Goal: Transaction & Acquisition: Purchase product/service

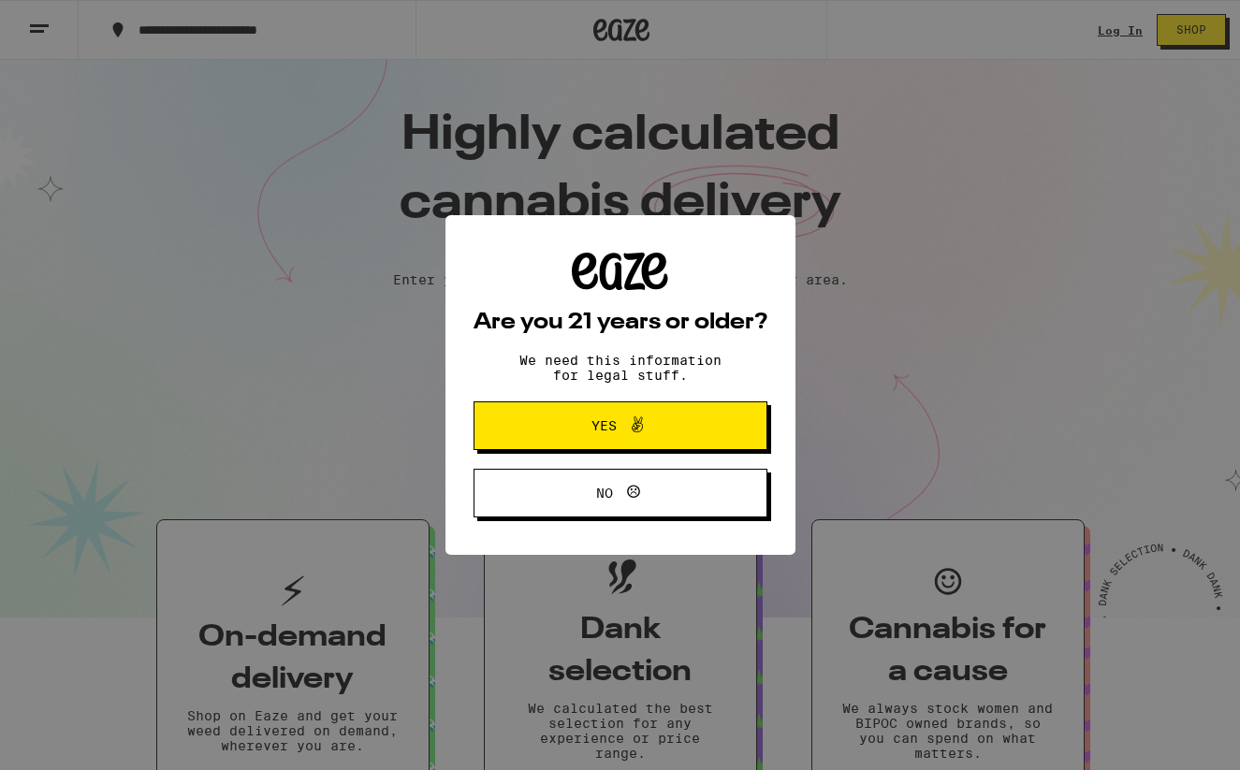
click at [538, 421] on button "Yes" at bounding box center [620, 425] width 294 height 49
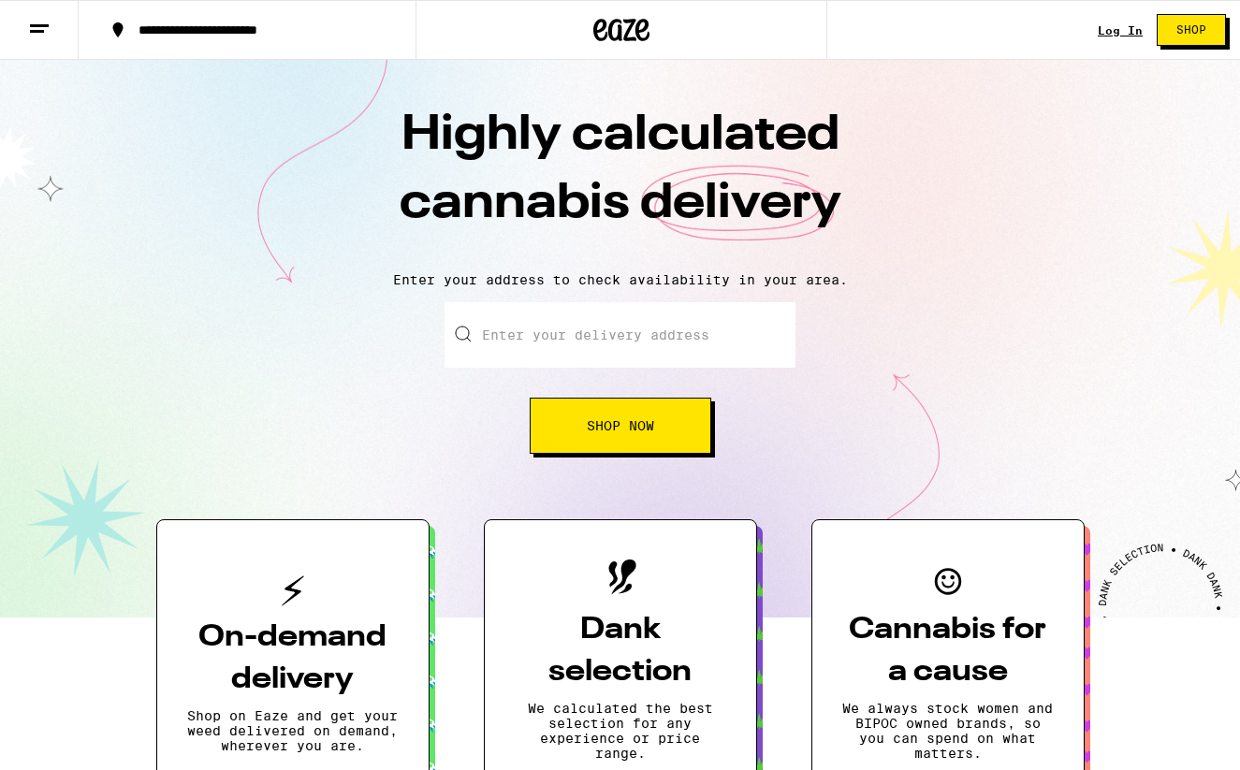
click at [1120, 29] on link "Log In" at bounding box center [1120, 30] width 45 height 12
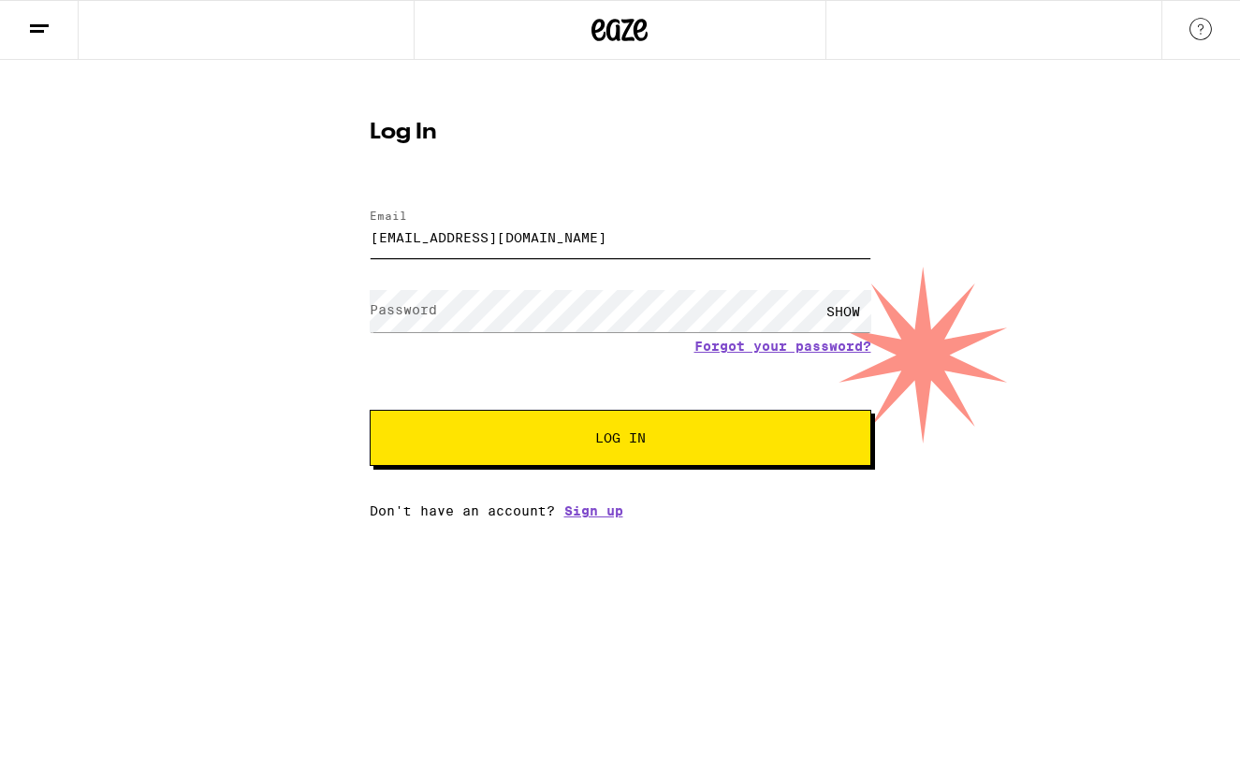
type input "[EMAIL_ADDRESS][DOMAIN_NAME]"
click at [631, 450] on button "Log In" at bounding box center [621, 438] width 502 height 56
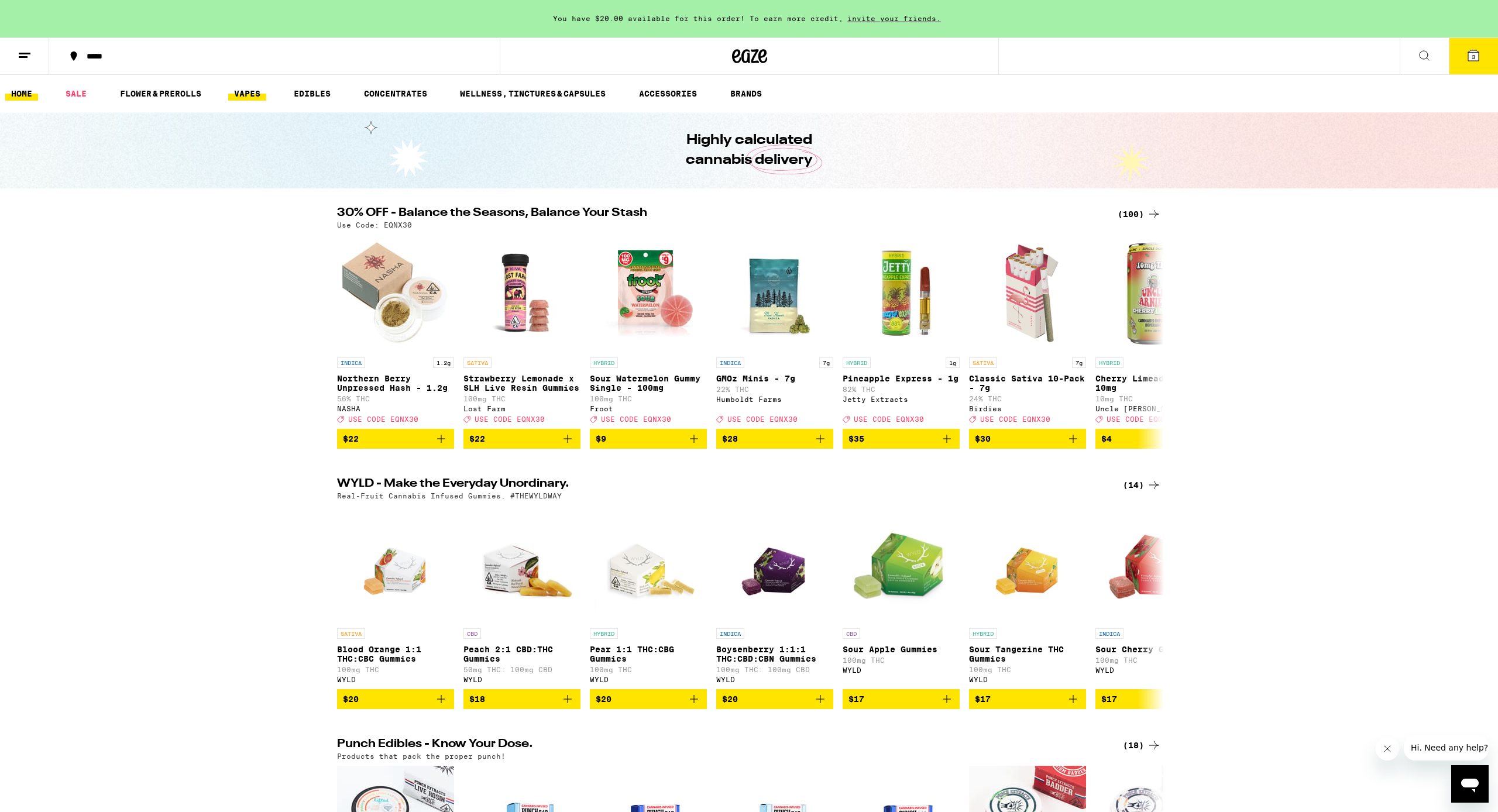
click at [246, 93] on link "VAPES" at bounding box center [247, 93] width 38 height 14
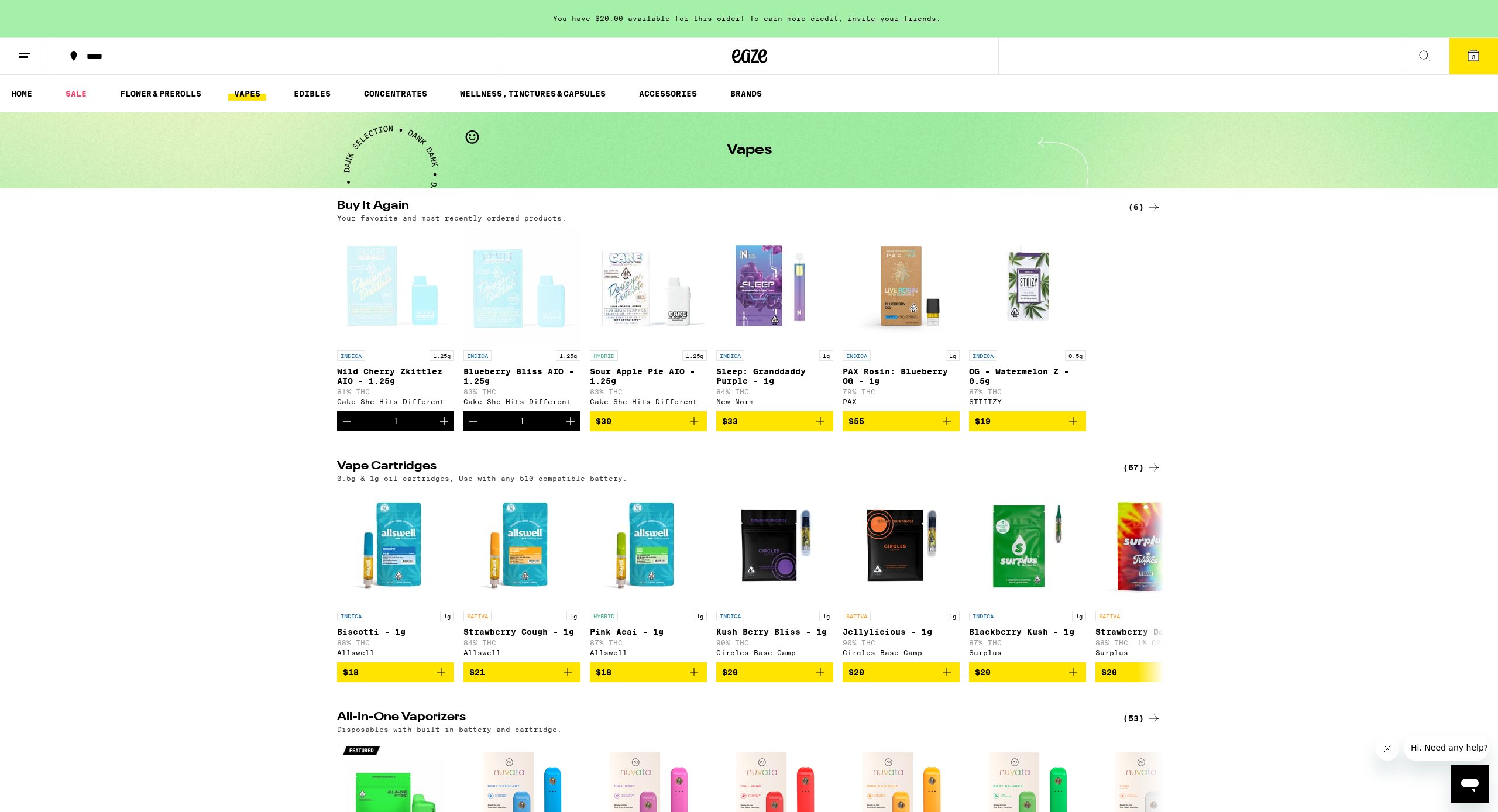
scroll to position [1, 0]
click at [775, 51] on icon at bounding box center [1424, 56] width 14 height 14
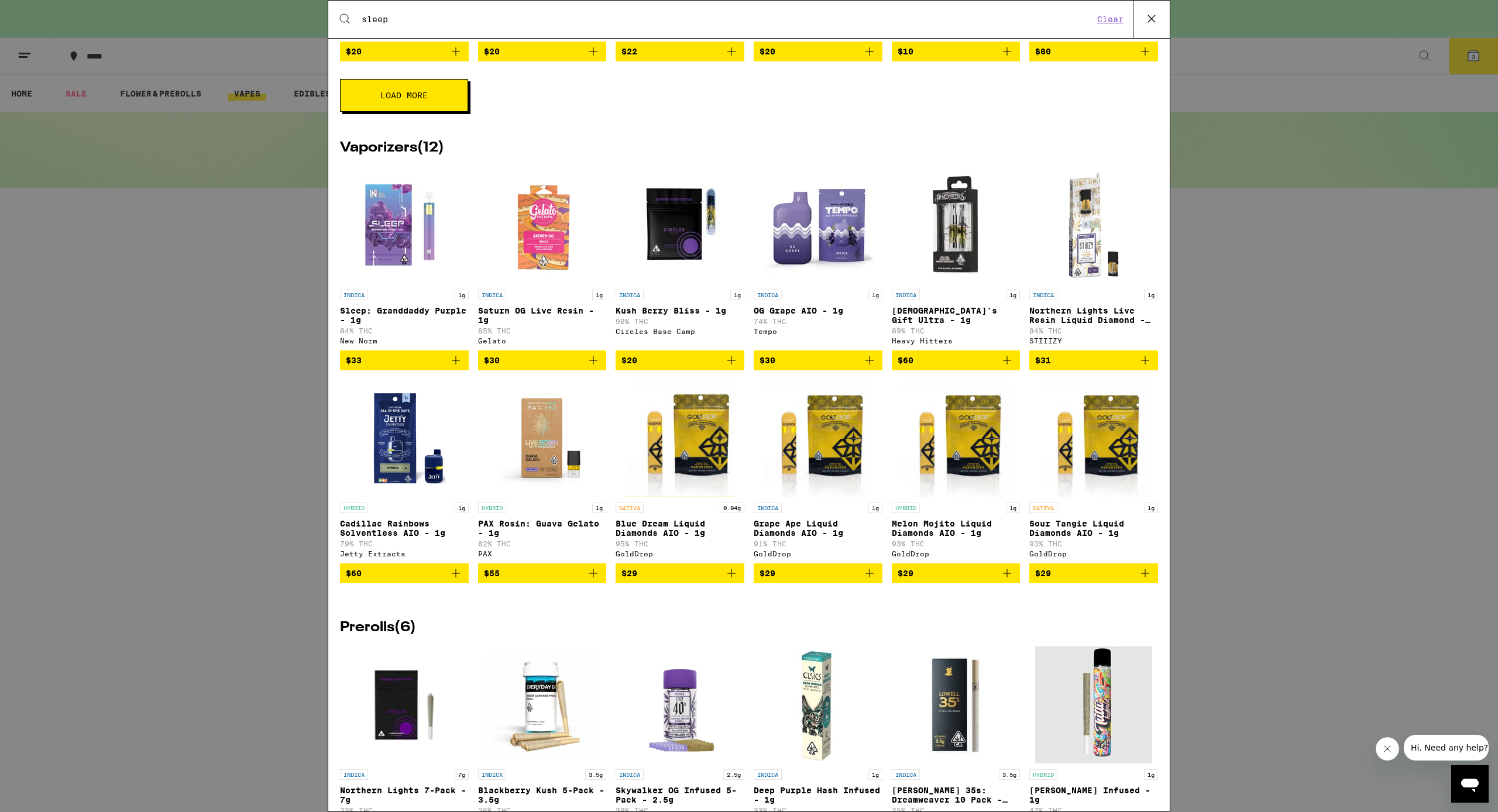
scroll to position [608, 0]
type input "sleep"
click at [775, 367] on span "$30" at bounding box center [818, 359] width 117 height 14
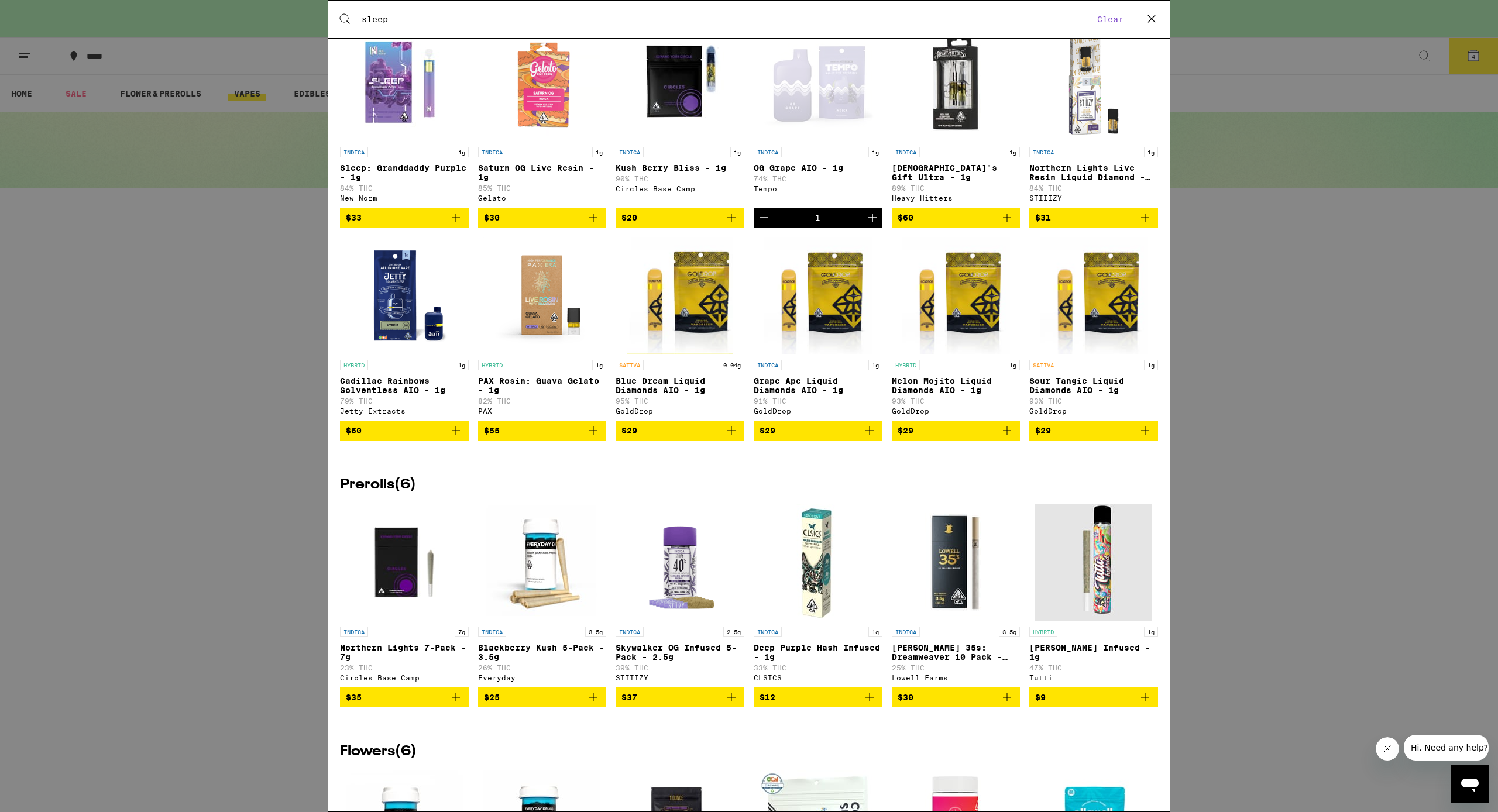
scroll to position [751, 0]
click at [384, 437] on span "$60" at bounding box center [404, 430] width 117 height 14
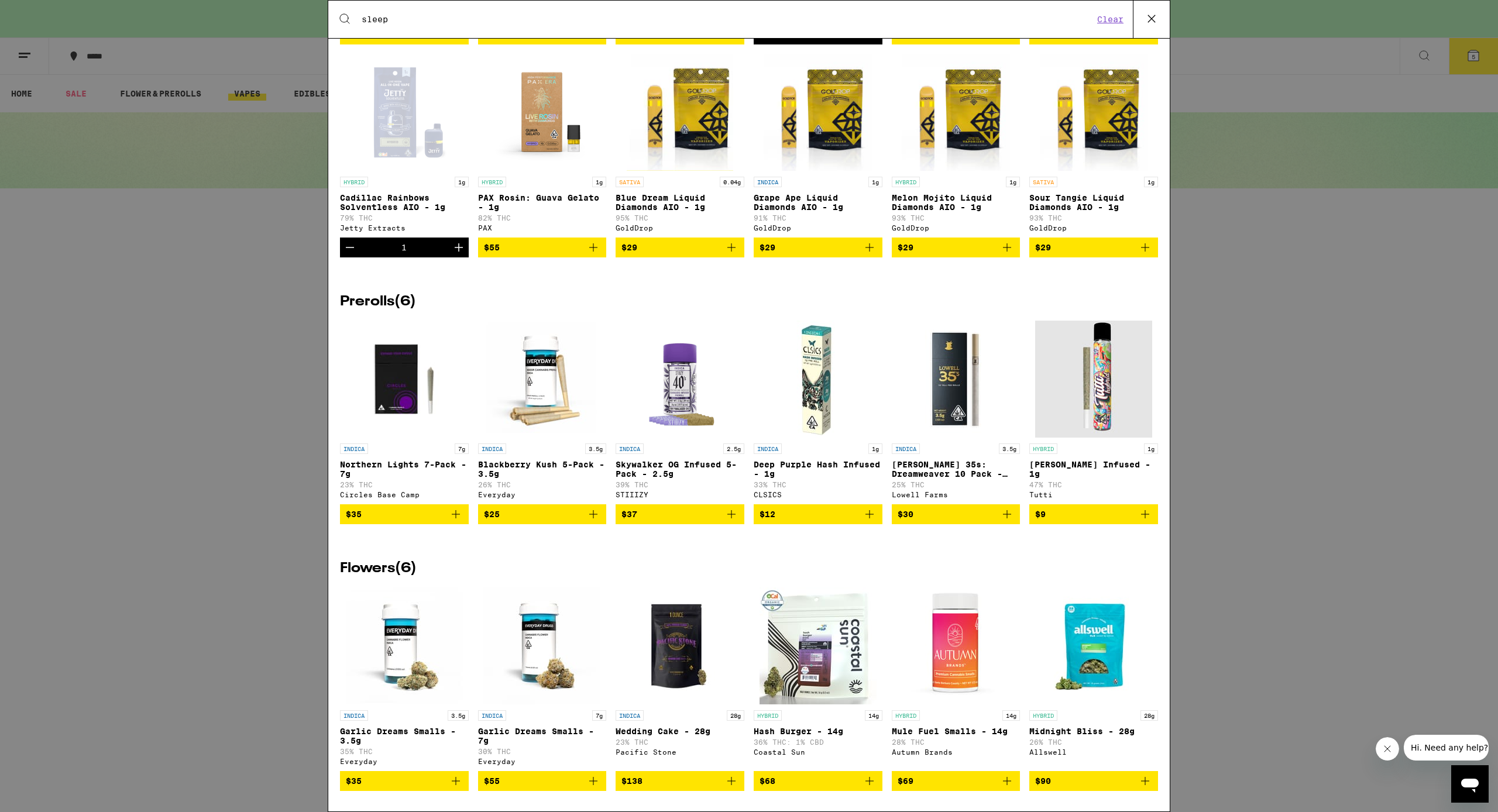
scroll to position [0, 0]
click at [416, 481] on span "$35" at bounding box center [404, 513] width 117 height 14
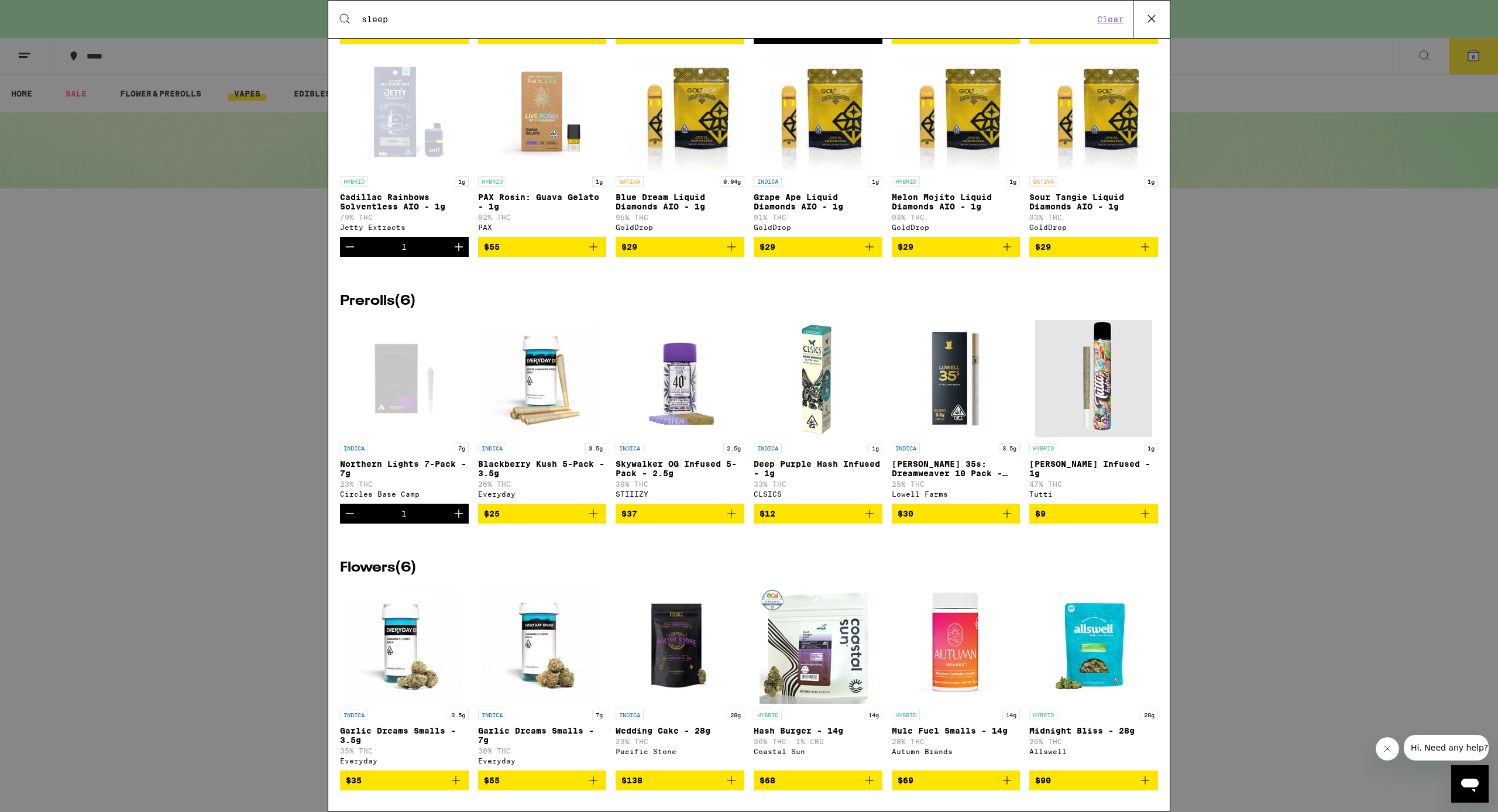
scroll to position [935, 0]
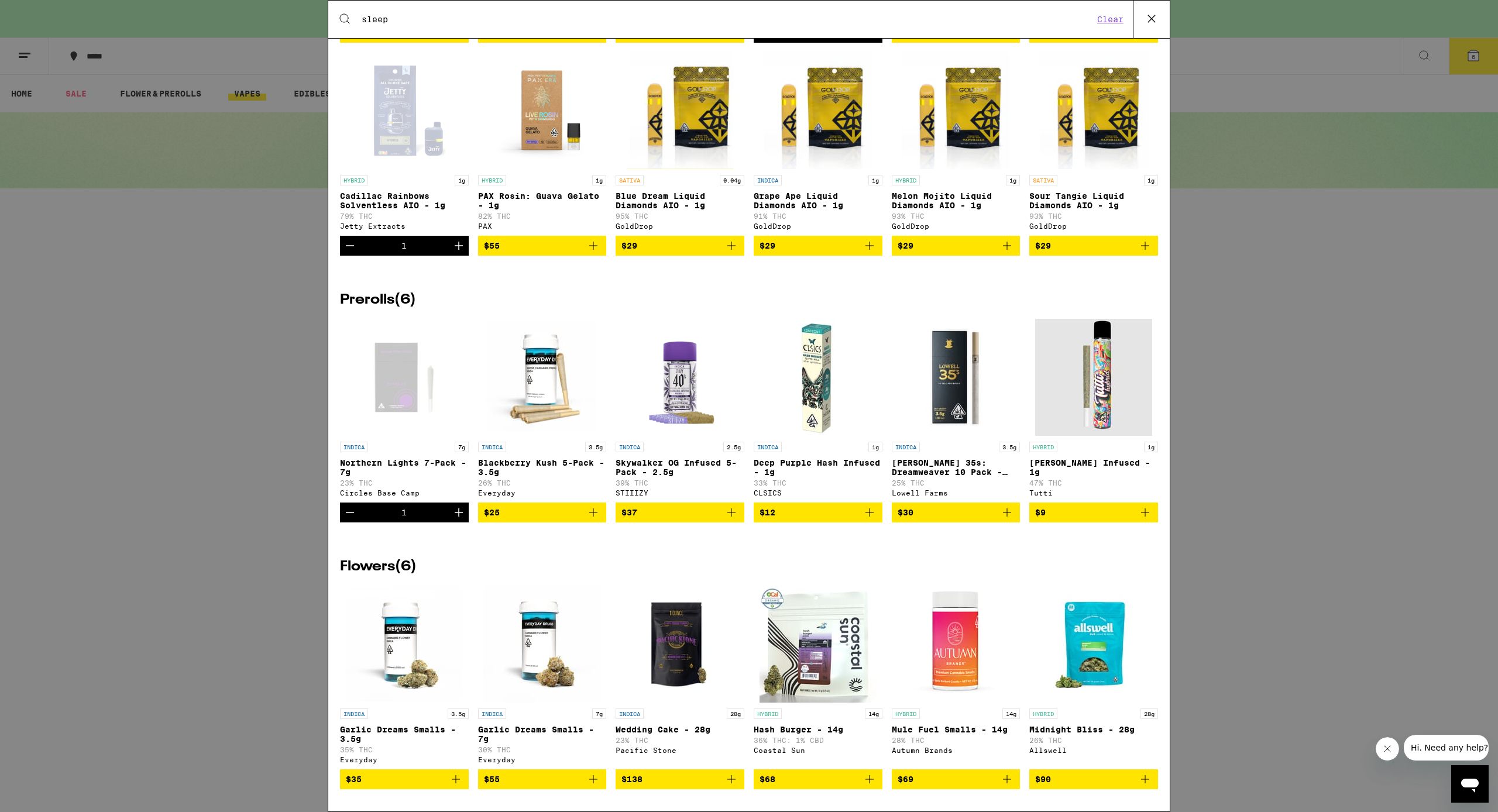
click at [363, 21] on input "sleep" at bounding box center [727, 19] width 733 height 11
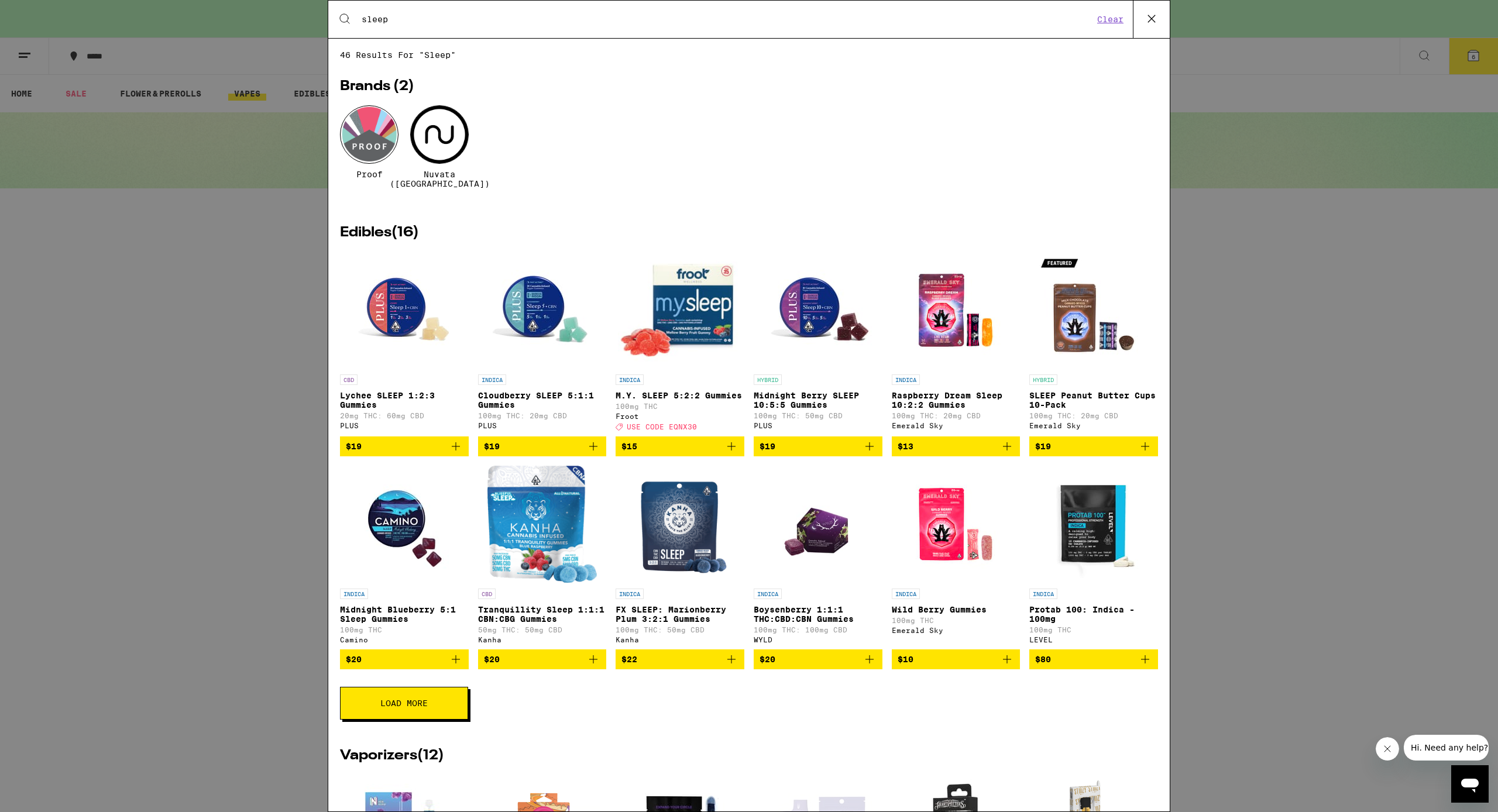
scroll to position [0, 0]
click at [775, 17] on icon at bounding box center [1151, 19] width 18 height 18
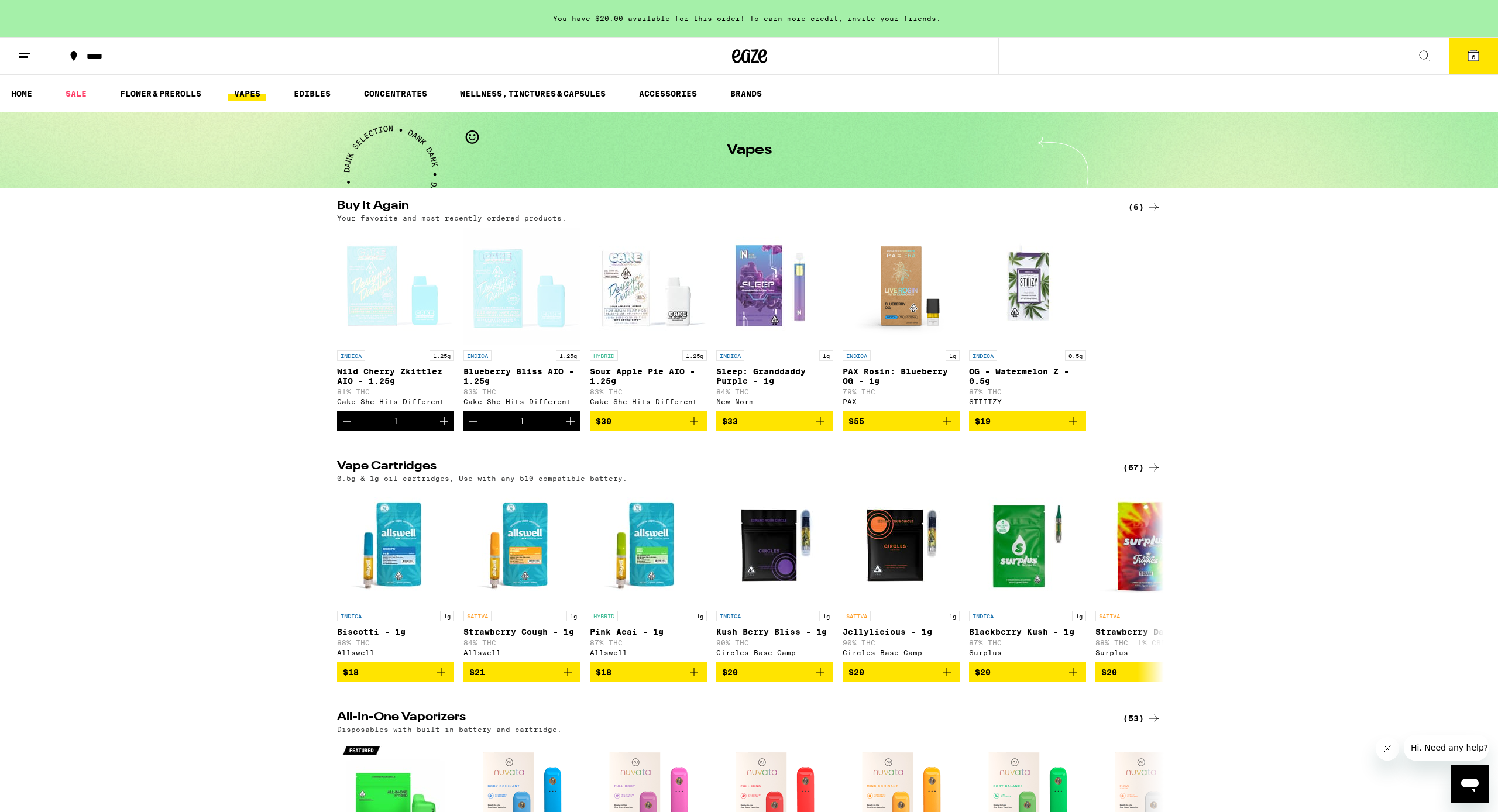
click at [775, 54] on span "6" at bounding box center [1474, 56] width 4 height 7
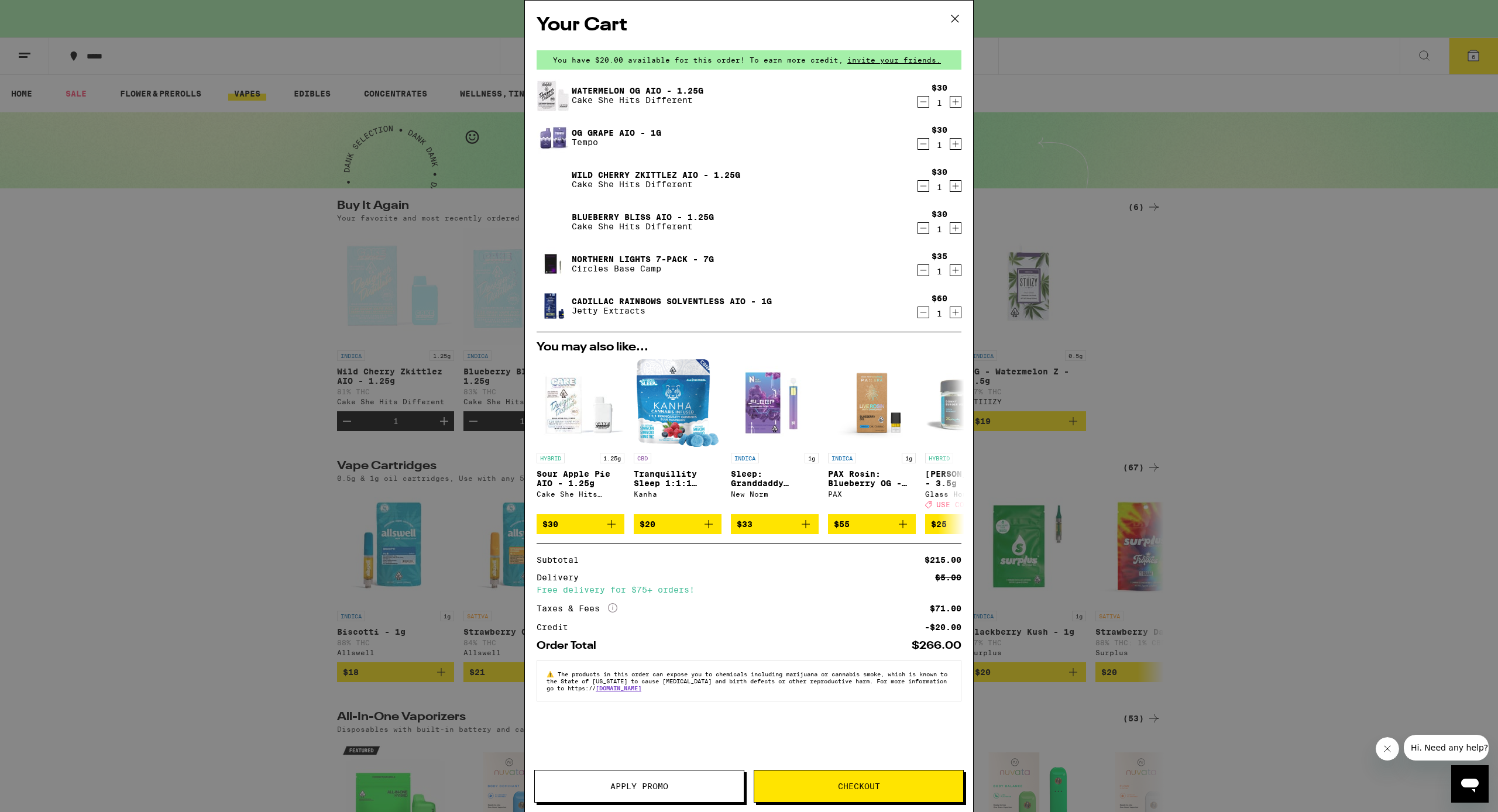
click at [775, 230] on icon "Decrement" at bounding box center [923, 228] width 11 height 14
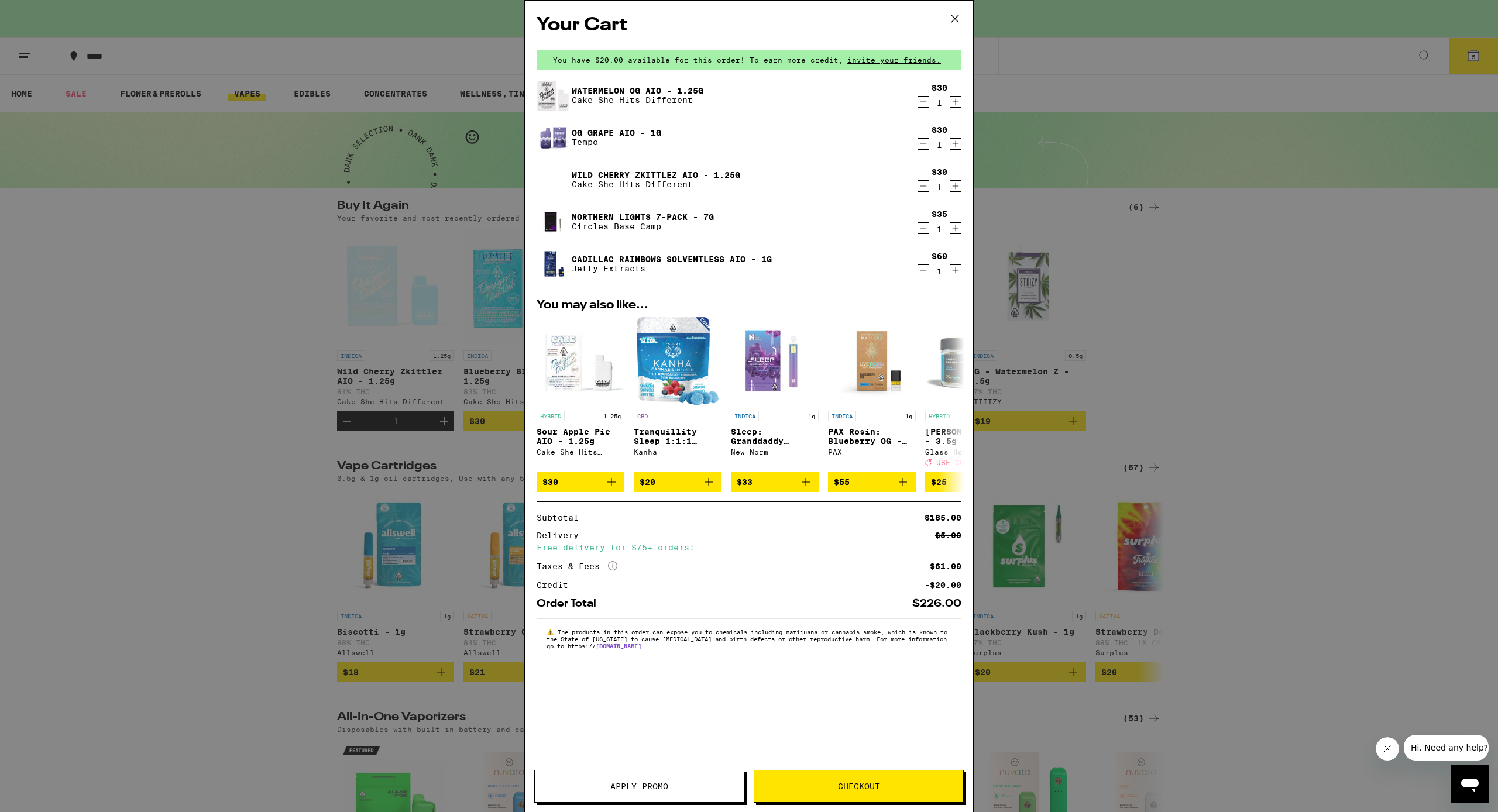
click at [775, 481] on span "Checkout" at bounding box center [859, 786] width 209 height 8
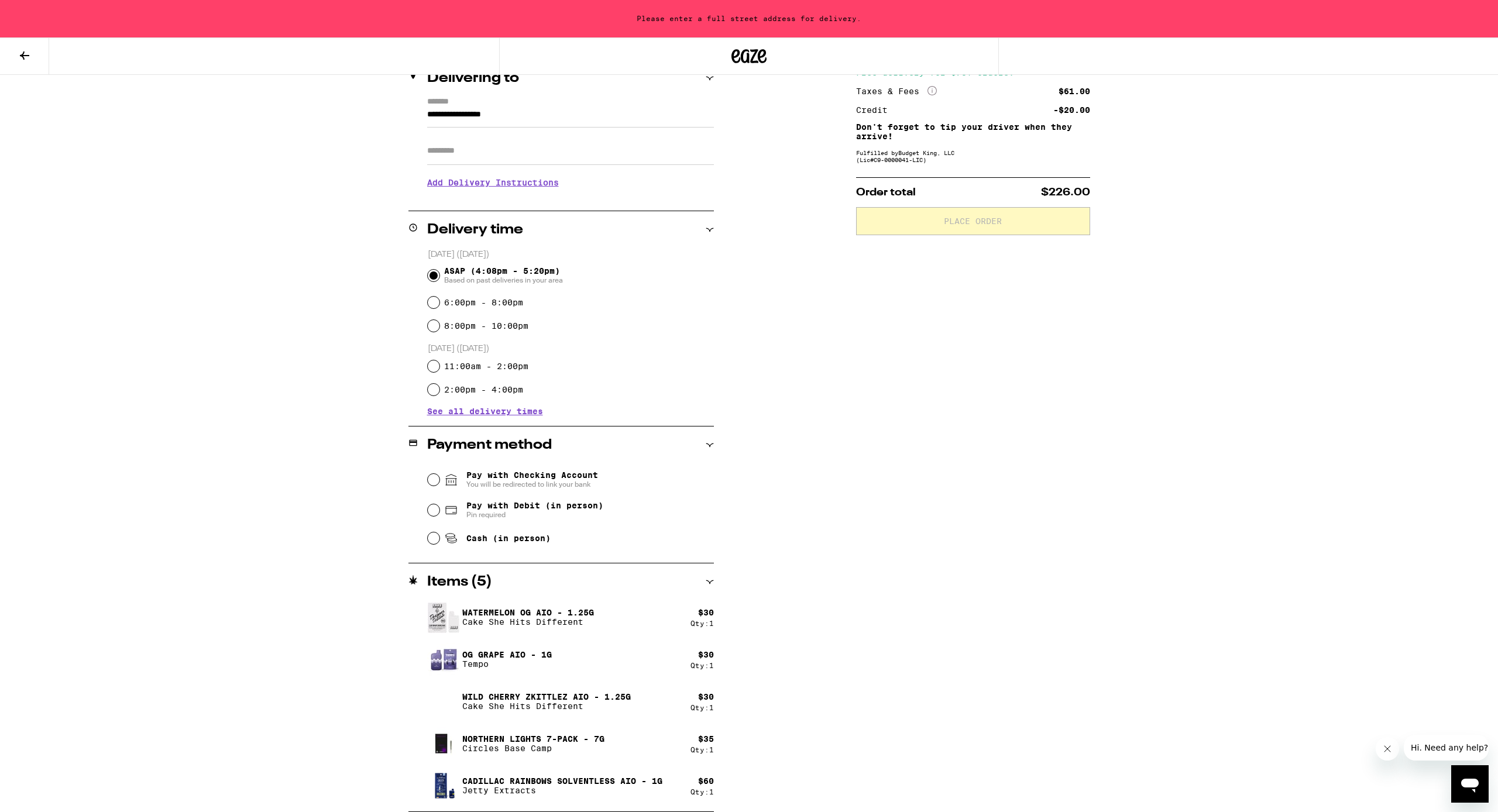
scroll to position [152, 0]
click at [437, 481] on input "Cash (in person)" at bounding box center [433, 538] width 12 height 12
radio input "true"
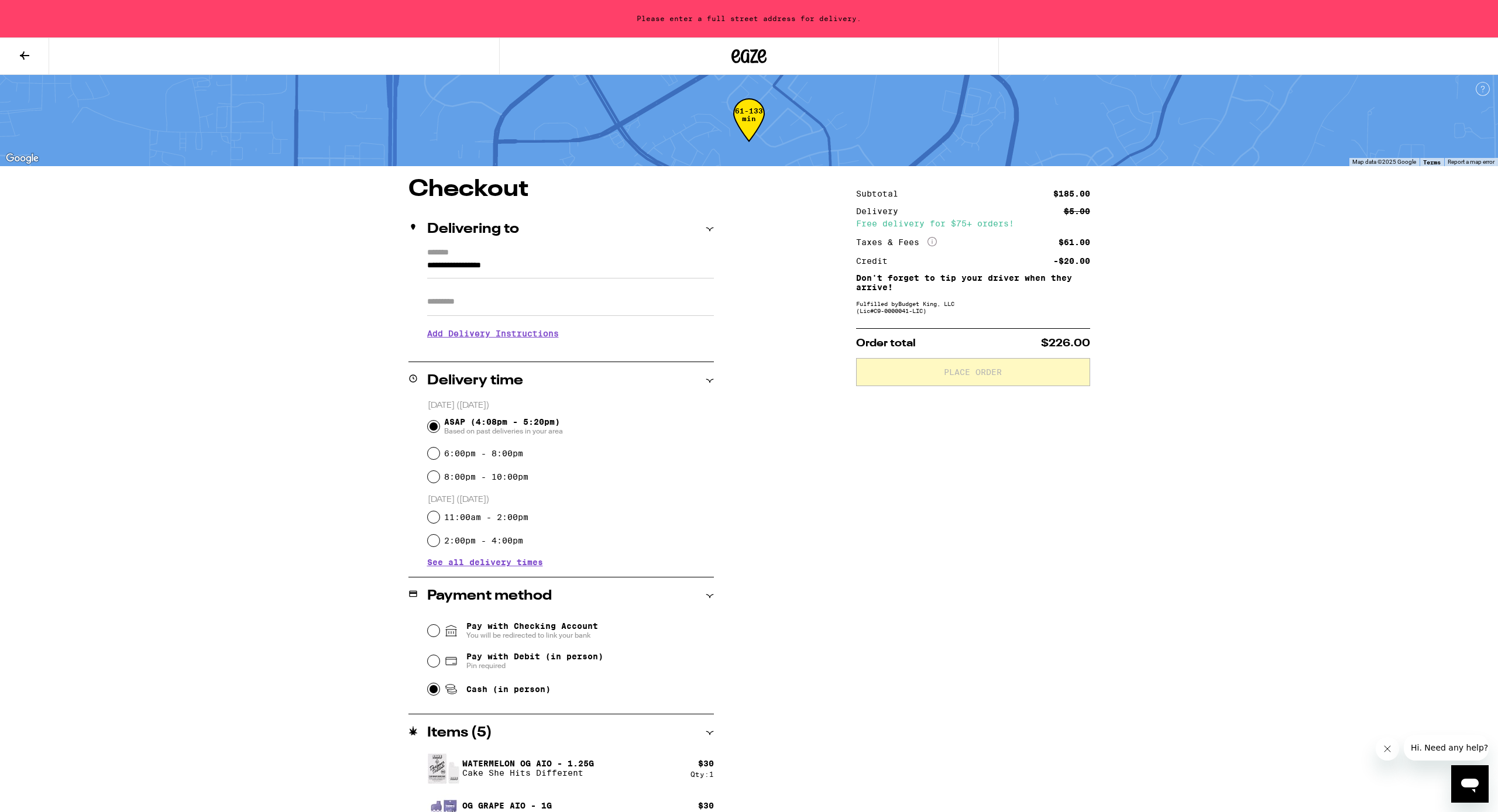
scroll to position [0, 0]
click at [542, 341] on h3 "Add Delivery Instructions" at bounding box center [570, 333] width 287 height 27
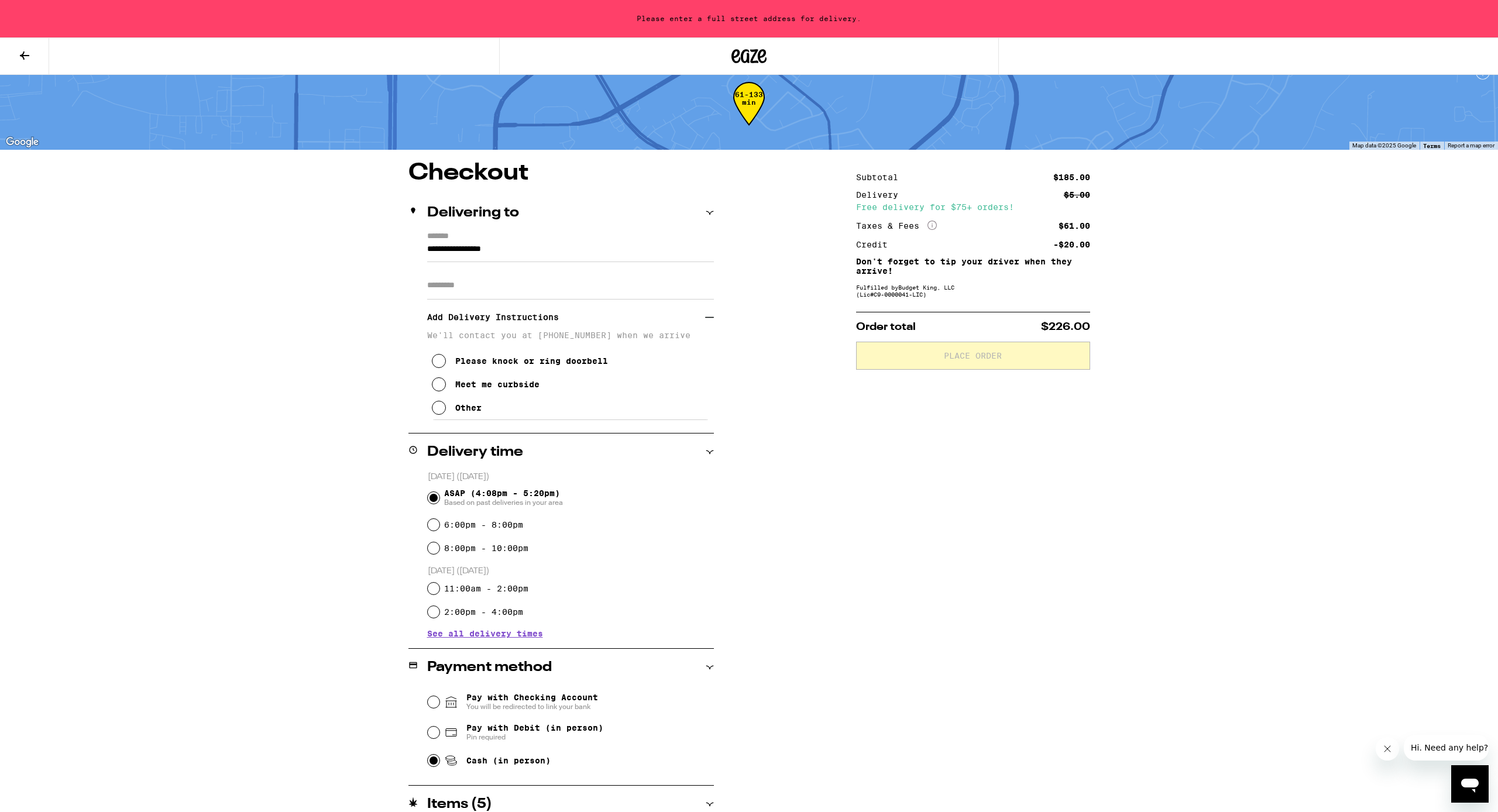
scroll to position [21, 0]
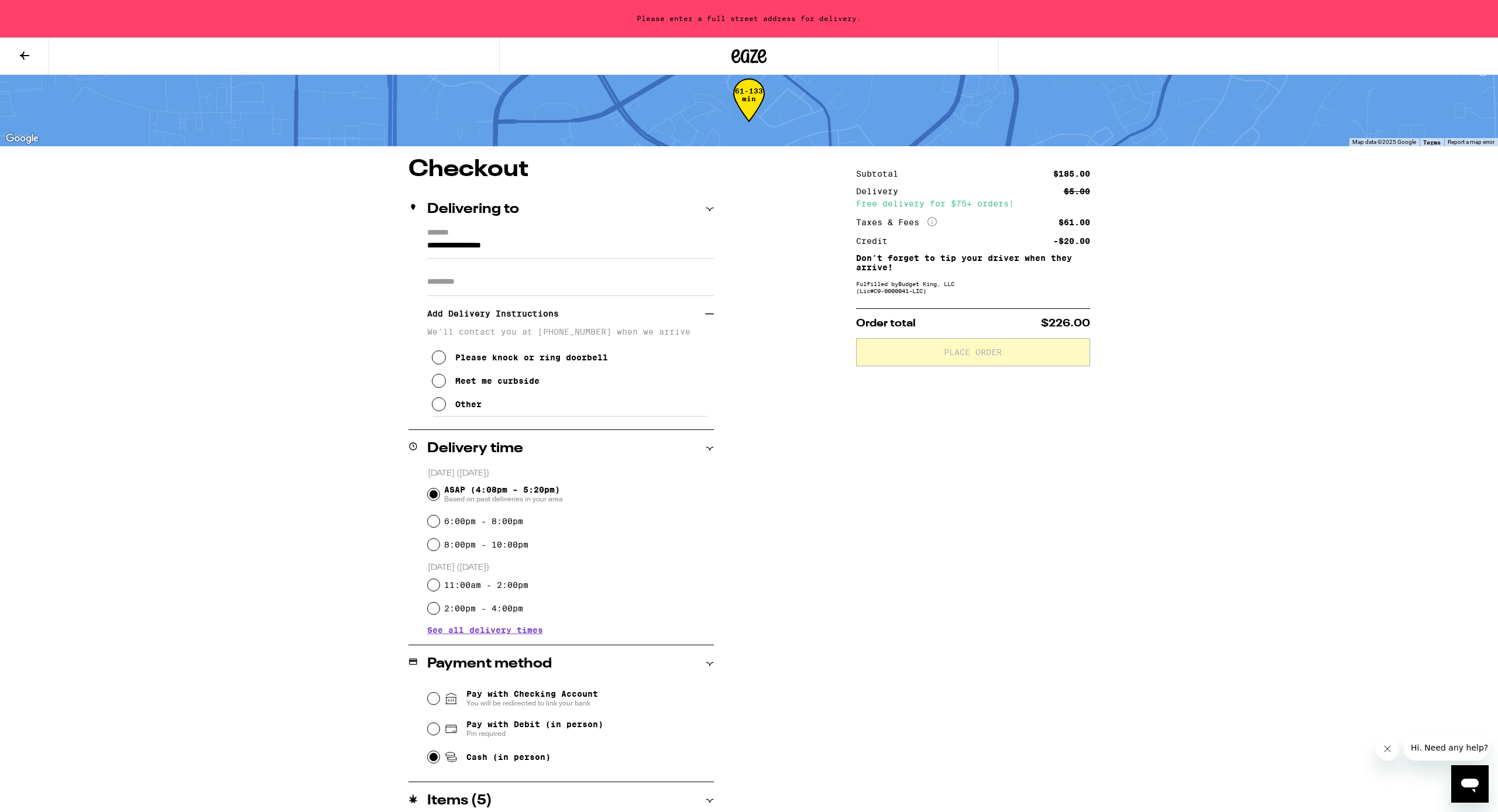
click at [438, 363] on icon at bounding box center [439, 357] width 14 height 14
click at [510, 274] on input "Apt/Suite" at bounding box center [570, 282] width 287 height 28
click at [537, 238] on label "*******" at bounding box center [570, 233] width 287 height 11
click at [537, 239] on input "**********" at bounding box center [570, 249] width 287 height 20
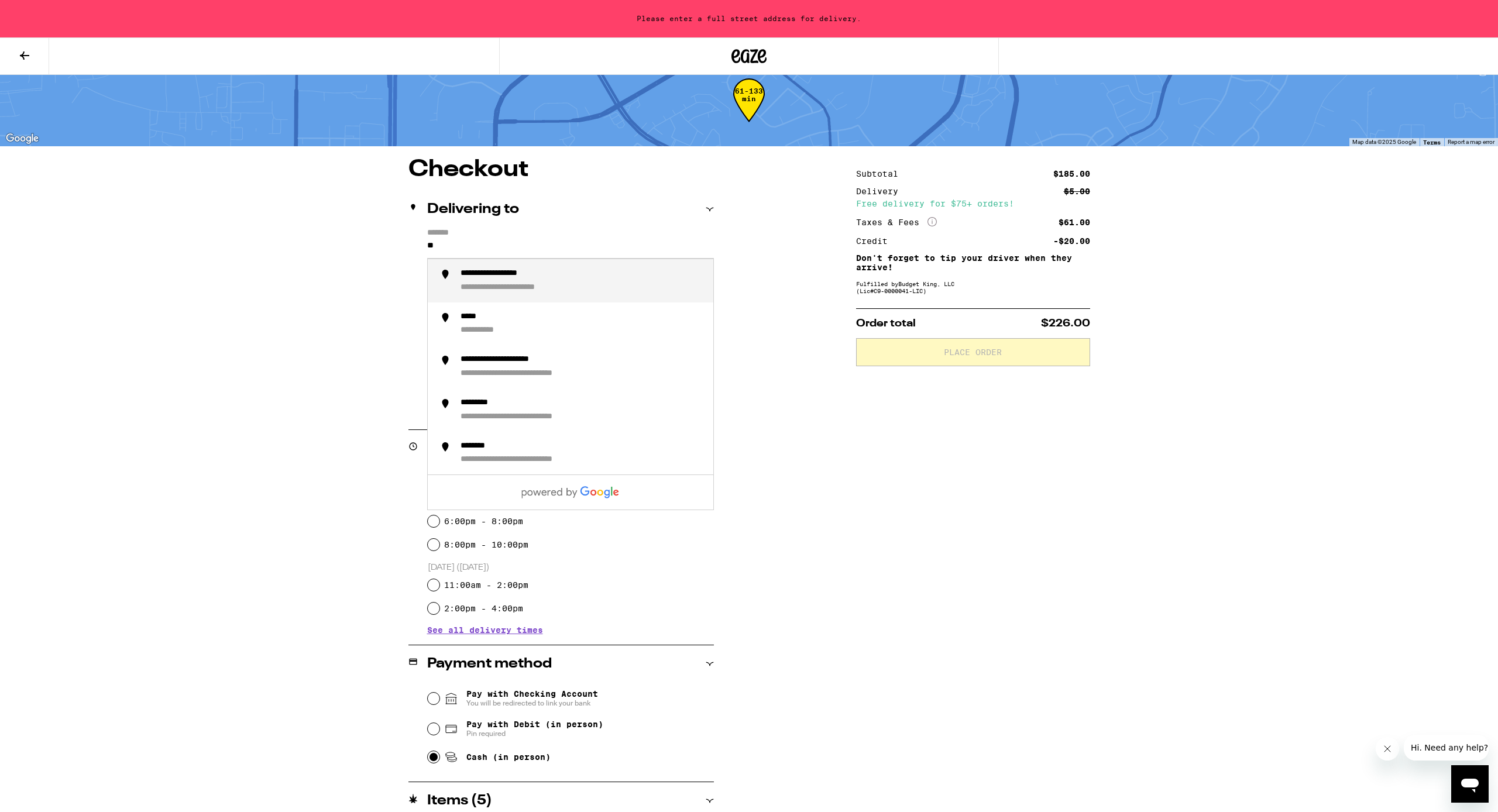
type input "*"
click at [509, 279] on div "**********" at bounding box center [521, 273] width 122 height 11
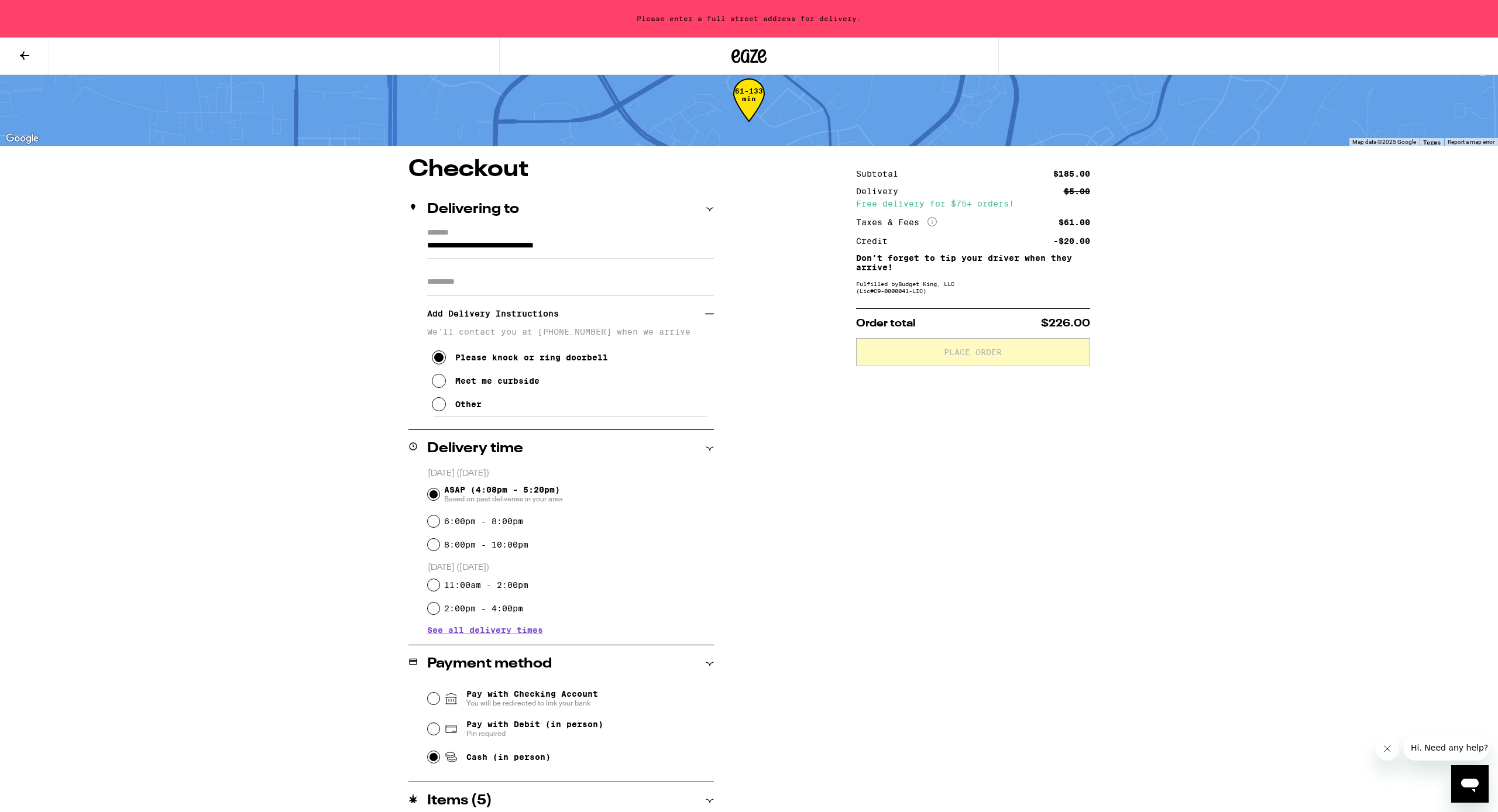
type input "**********"
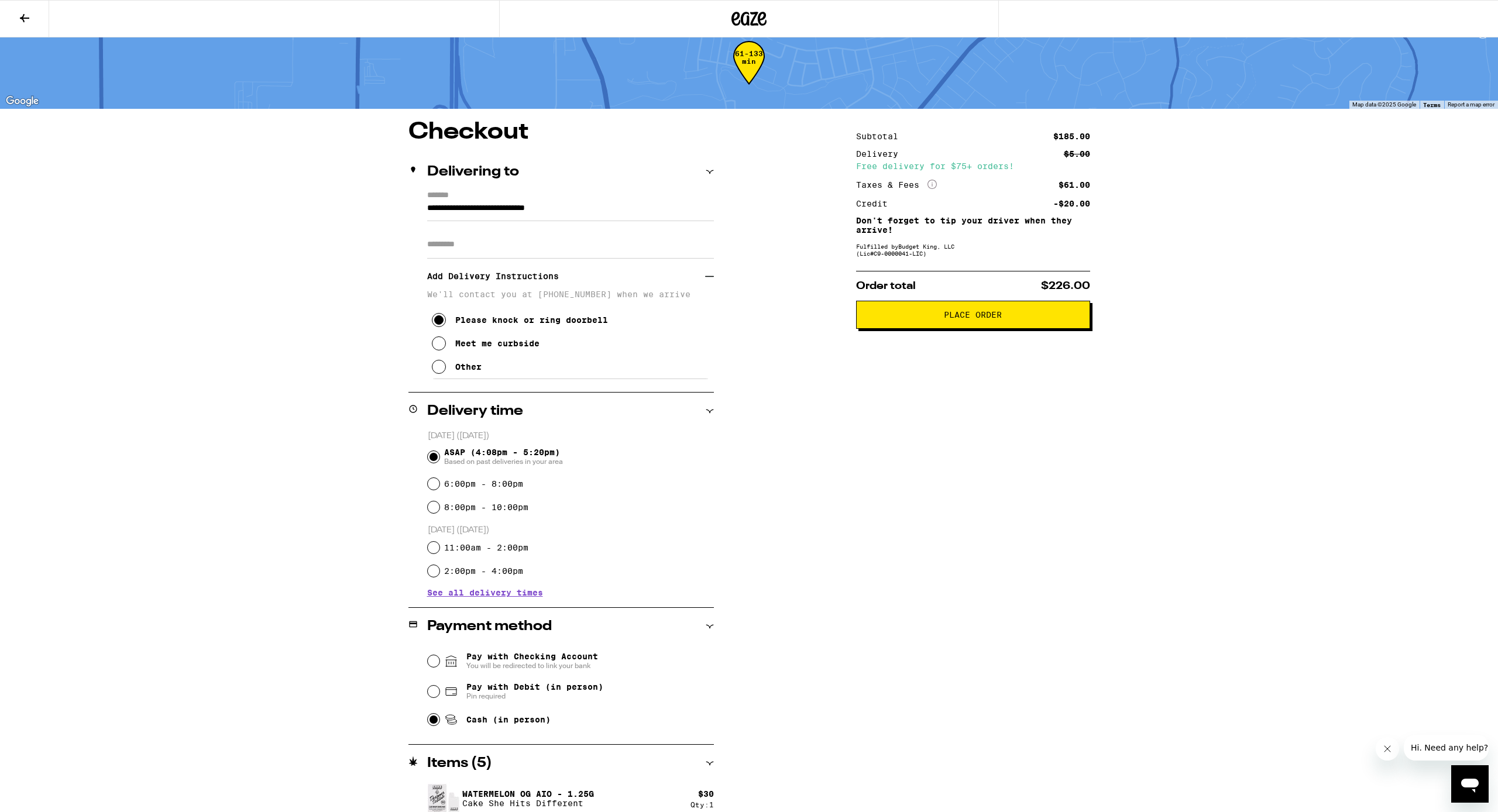
click at [775, 319] on span "Place Order" at bounding box center [973, 314] width 58 height 8
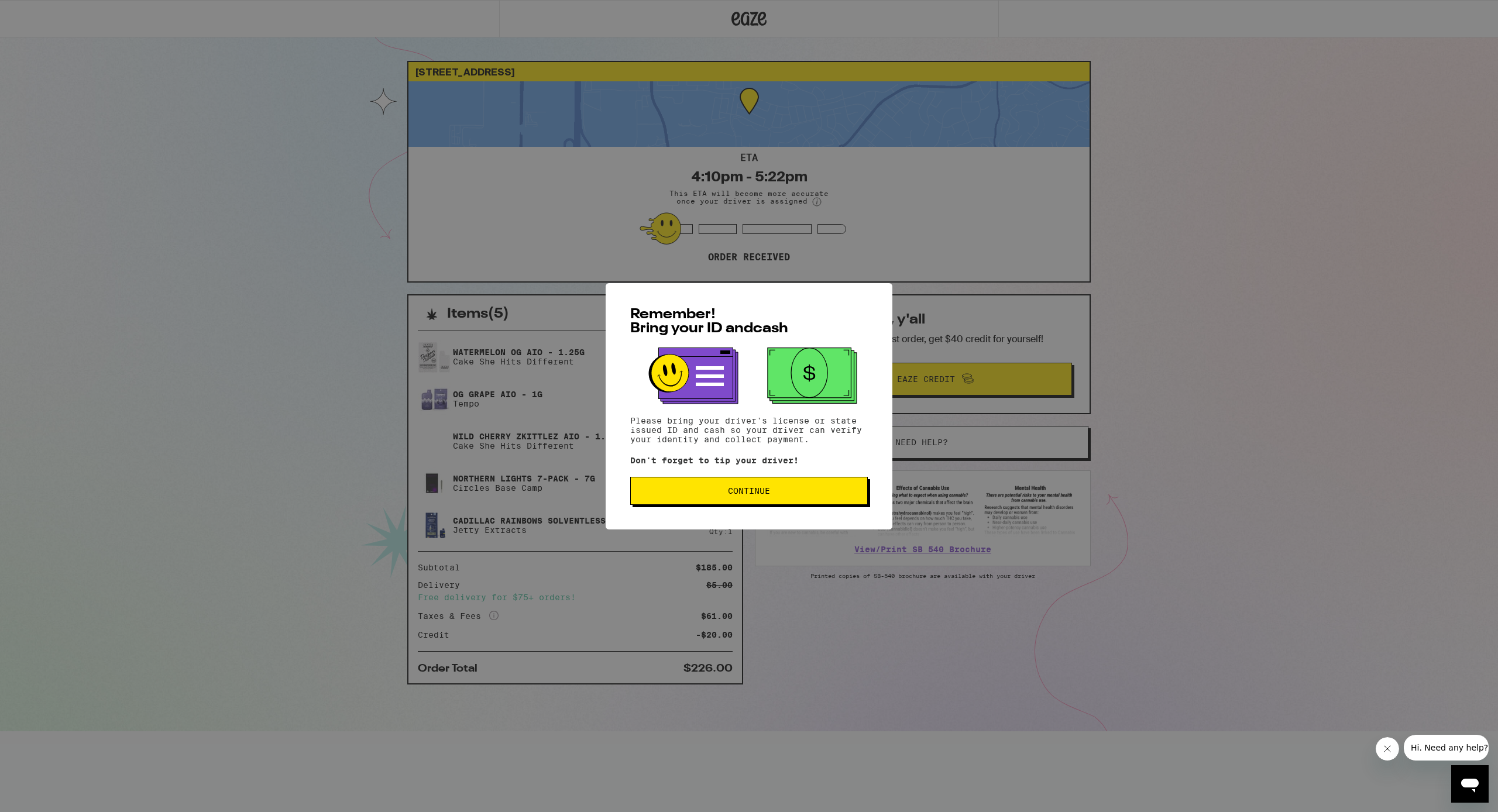
scroll to position [0, 1]
click at [775, 481] on button "Continue" at bounding box center [749, 491] width 238 height 28
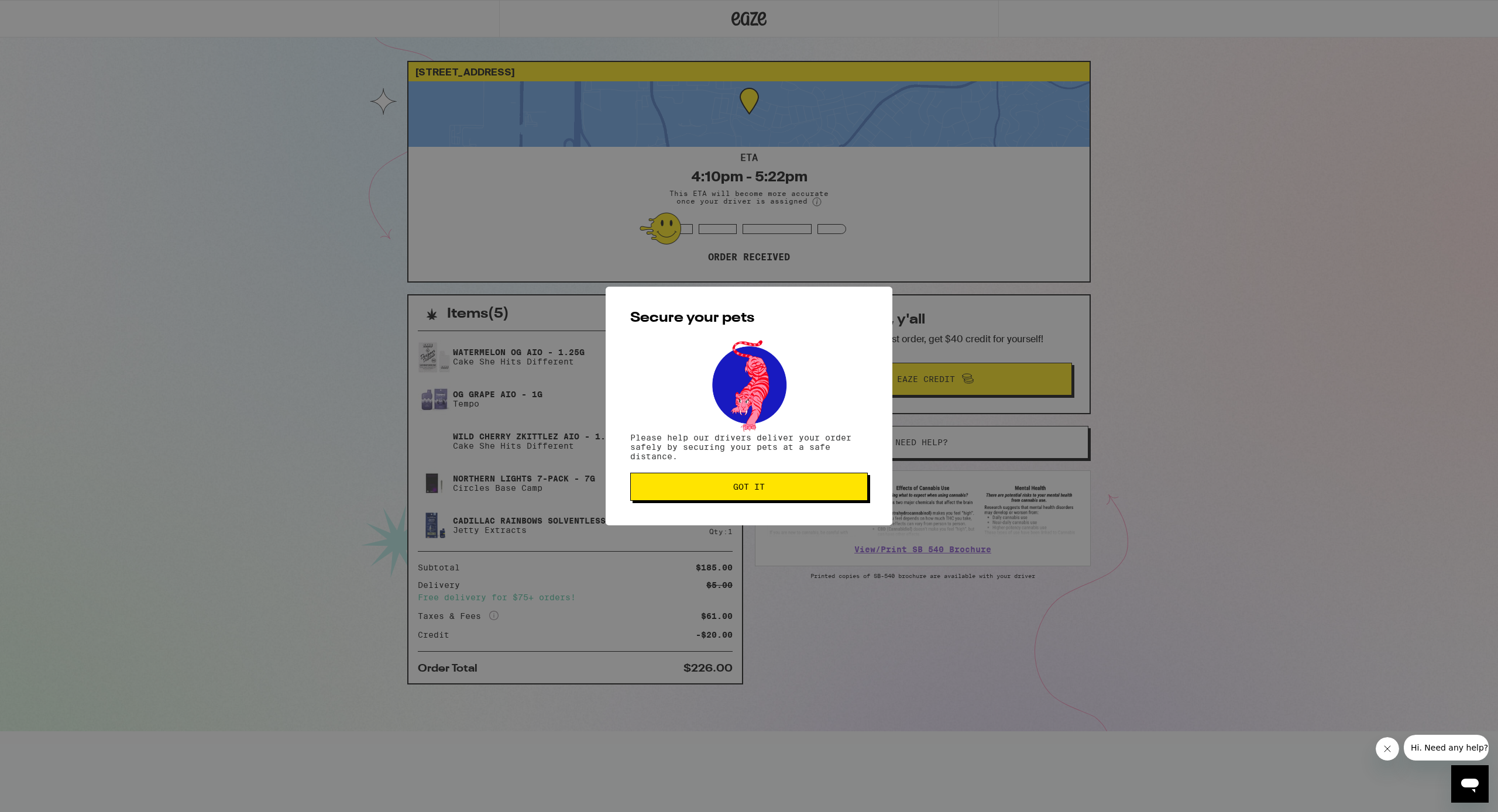
scroll to position [0, 0]
click at [775, 481] on button "Got it" at bounding box center [749, 486] width 238 height 28
